Goal: Task Accomplishment & Management: Use online tool/utility

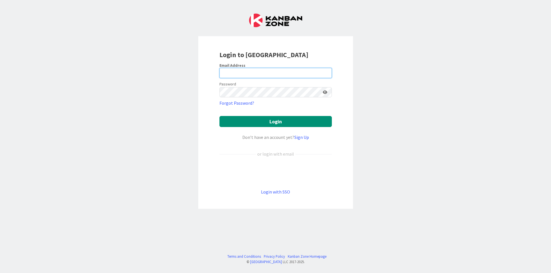
type input "[PERSON_NAME][EMAIL_ADDRESS][DOMAIN_NAME]"
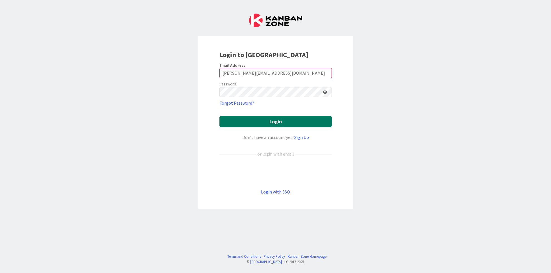
click at [289, 118] on button "Login" at bounding box center [275, 121] width 112 height 11
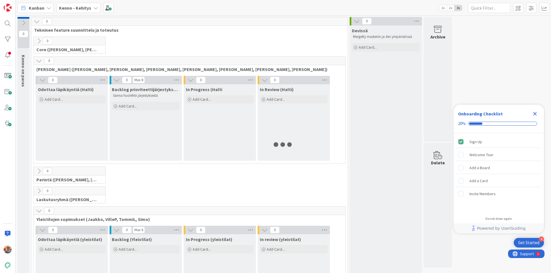
click at [534, 113] on icon "Close Checklist" at bounding box center [535, 114] width 4 height 4
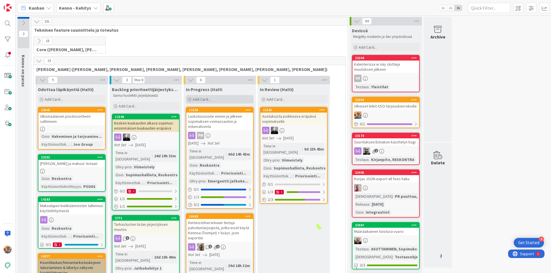
click at [209, 97] on span "Add Card..." at bounding box center [202, 99] width 18 height 5
